Goal: Transaction & Acquisition: Book appointment/travel/reservation

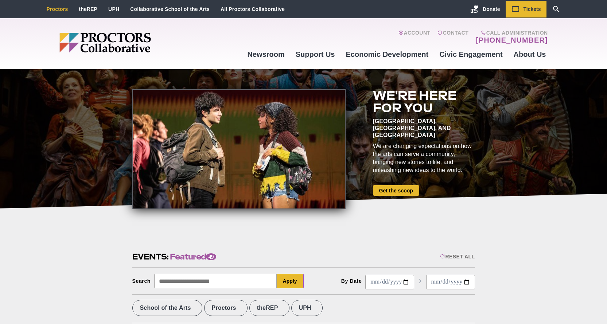
click at [58, 10] on link "Proctors" at bounding box center [58, 9] width 22 height 6
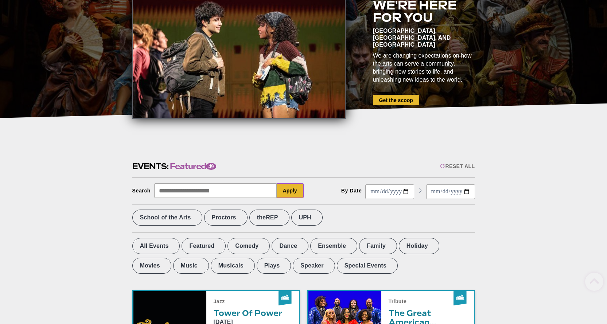
scroll to position [182, 0]
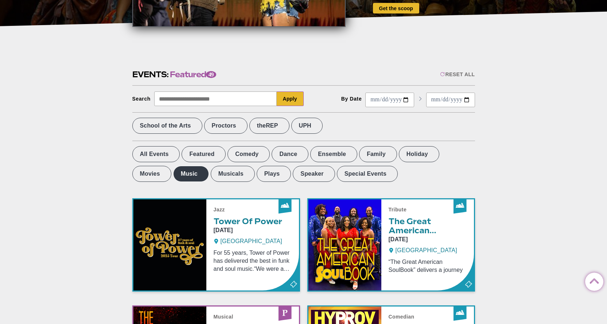
click at [173, 176] on label "Music" at bounding box center [191, 174] width 36 height 16
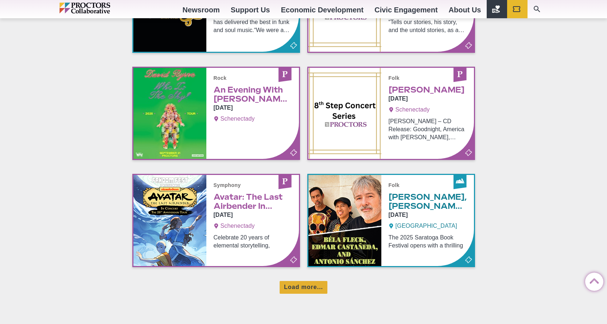
scroll to position [401, 0]
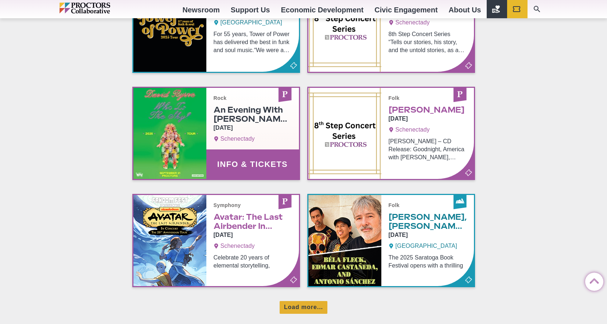
click at [229, 119] on link "Info & Tickets" at bounding box center [216, 133] width 166 height 91
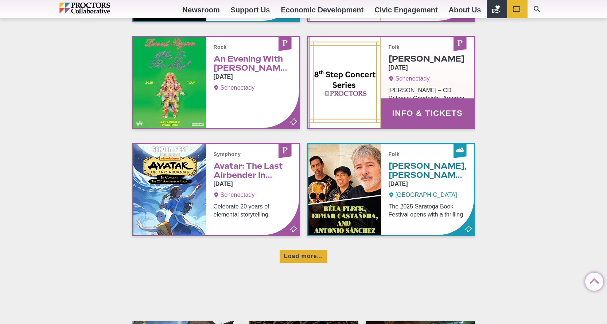
scroll to position [481, 0]
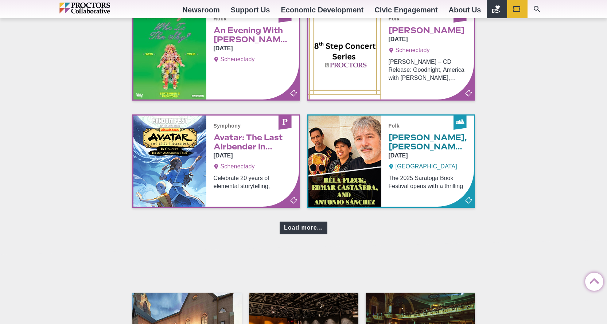
click at [299, 228] on div "Load more..." at bounding box center [304, 228] width 48 height 13
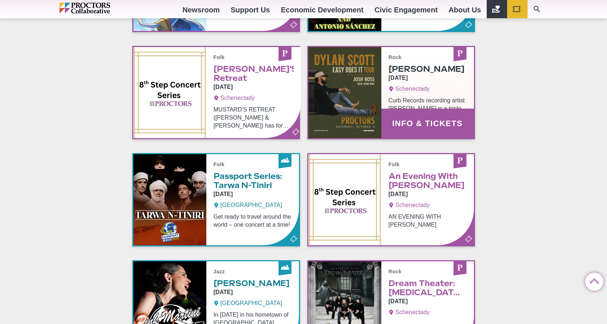
scroll to position [663, 0]
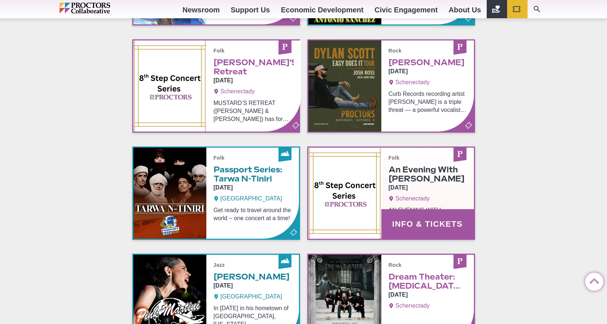
click at [420, 188] on link "Info & Tickets" at bounding box center [392, 193] width 166 height 91
